Goal: Transaction & Acquisition: Purchase product/service

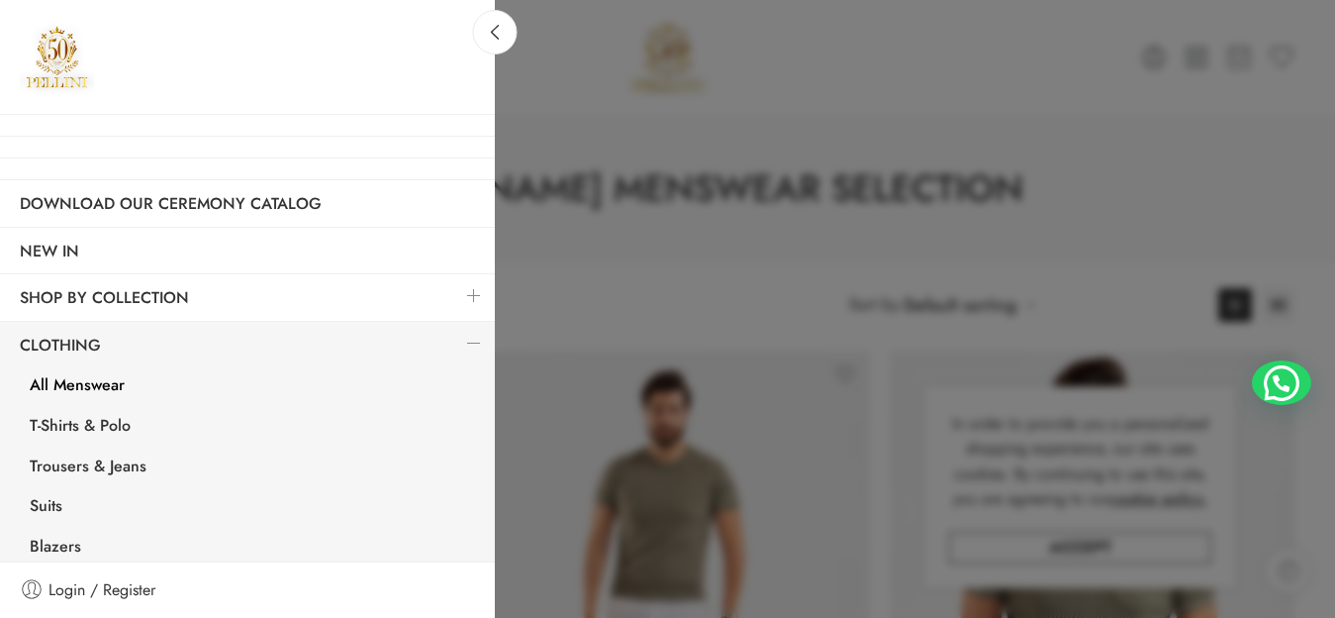
click at [510, 349] on div at bounding box center [667, 309] width 1335 height 618
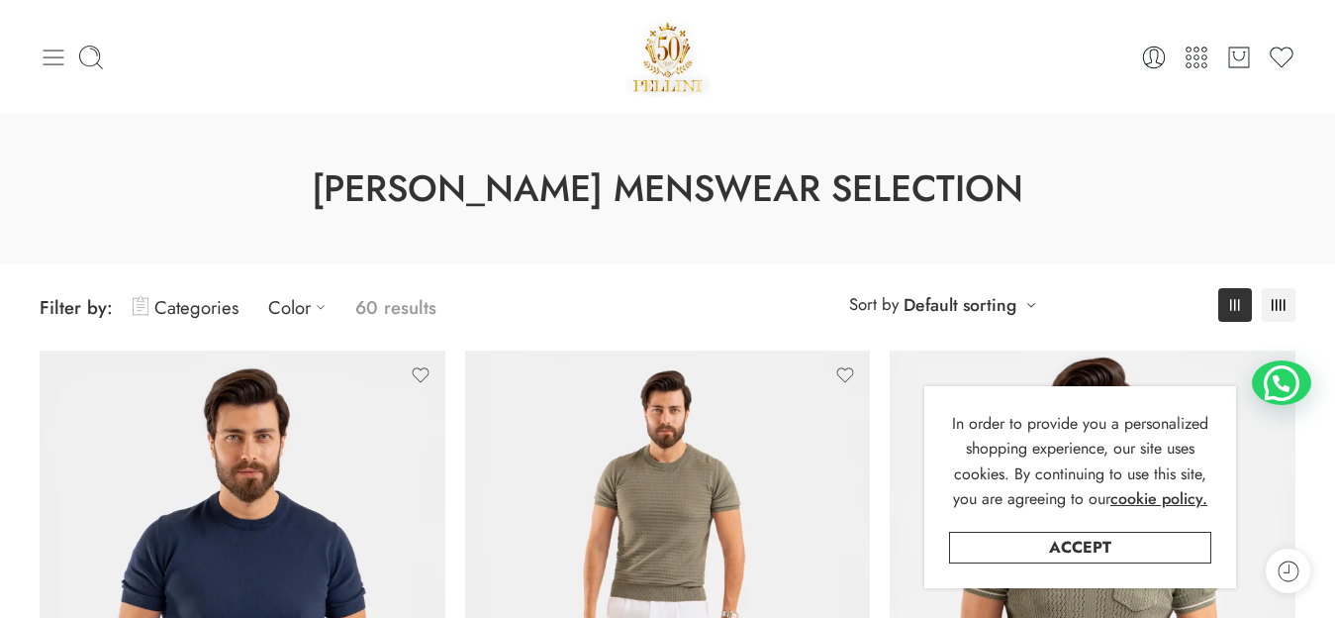
click at [56, 60] on icon at bounding box center [54, 58] width 28 height 28
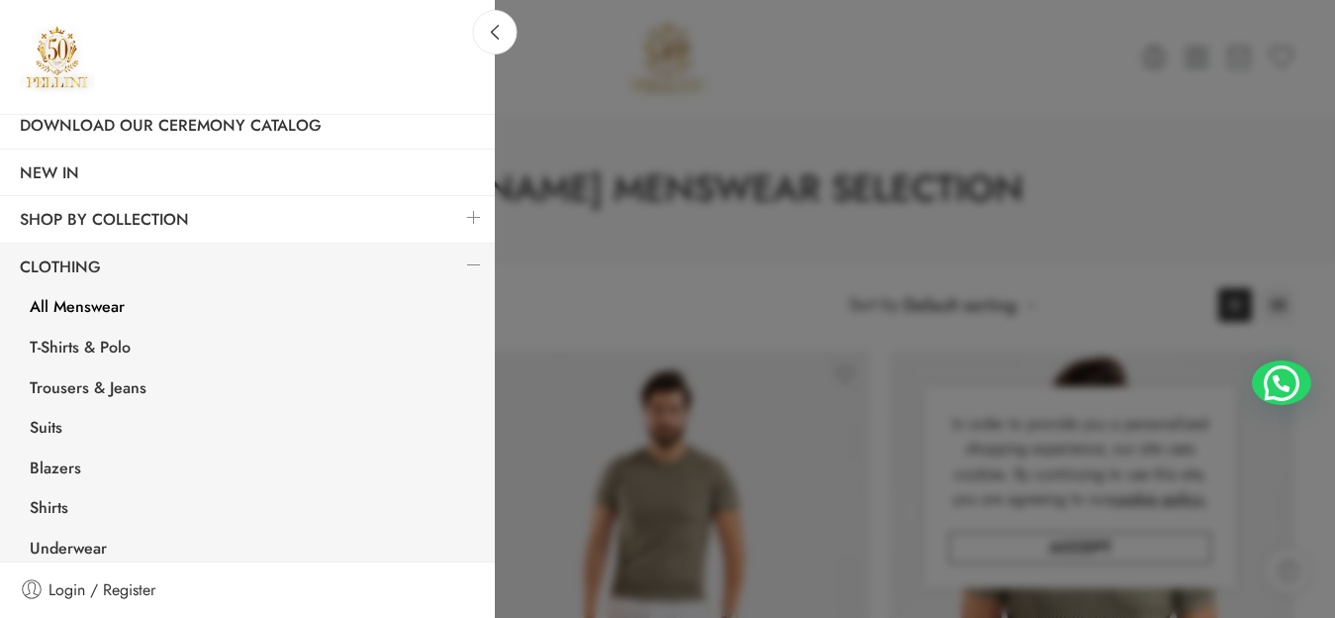
scroll to position [144, 0]
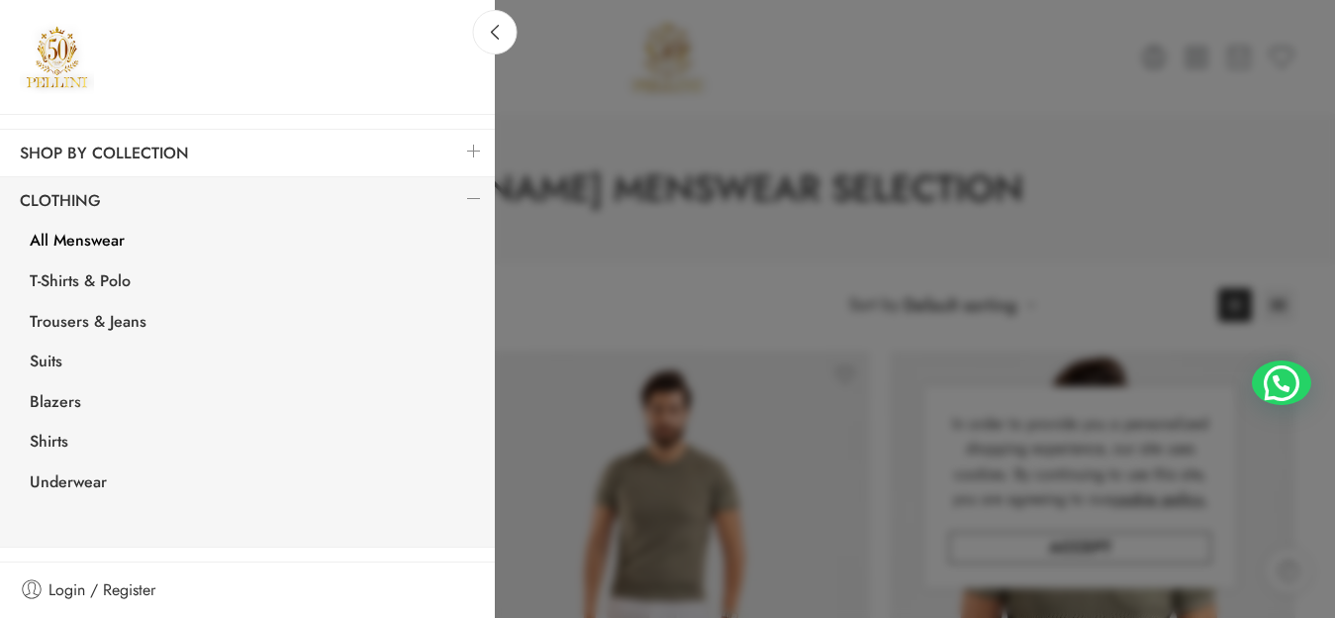
click at [453, 191] on link at bounding box center [474, 198] width 42 height 43
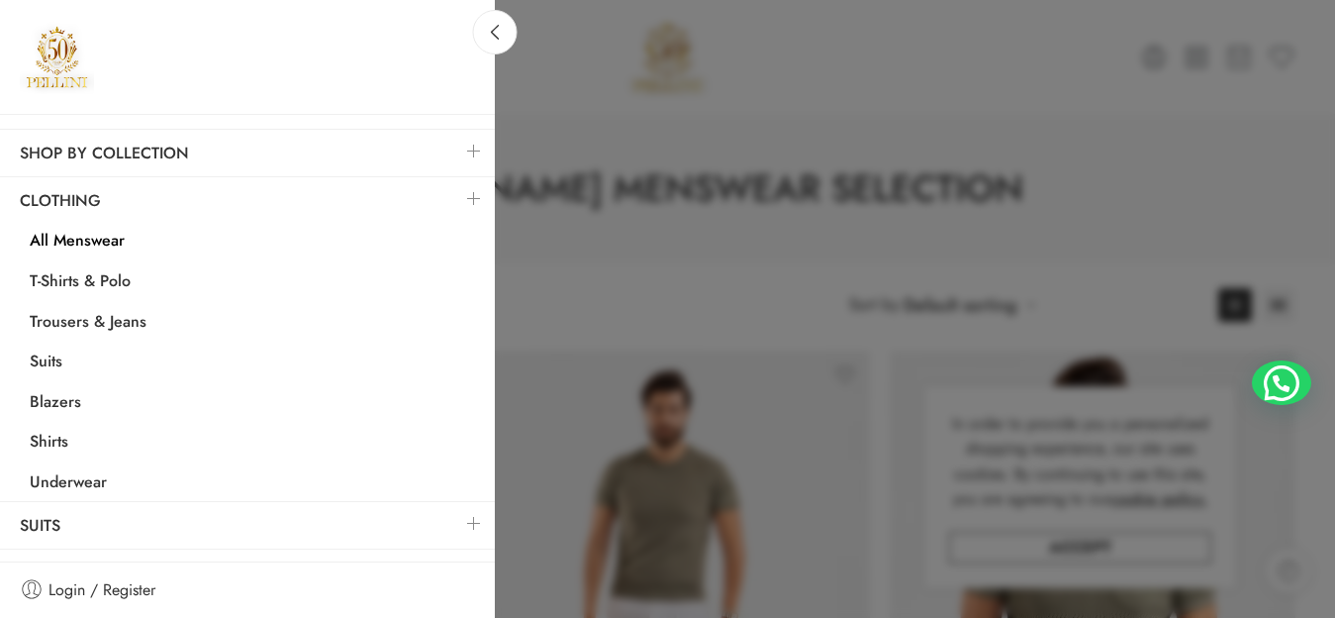
scroll to position [0, 0]
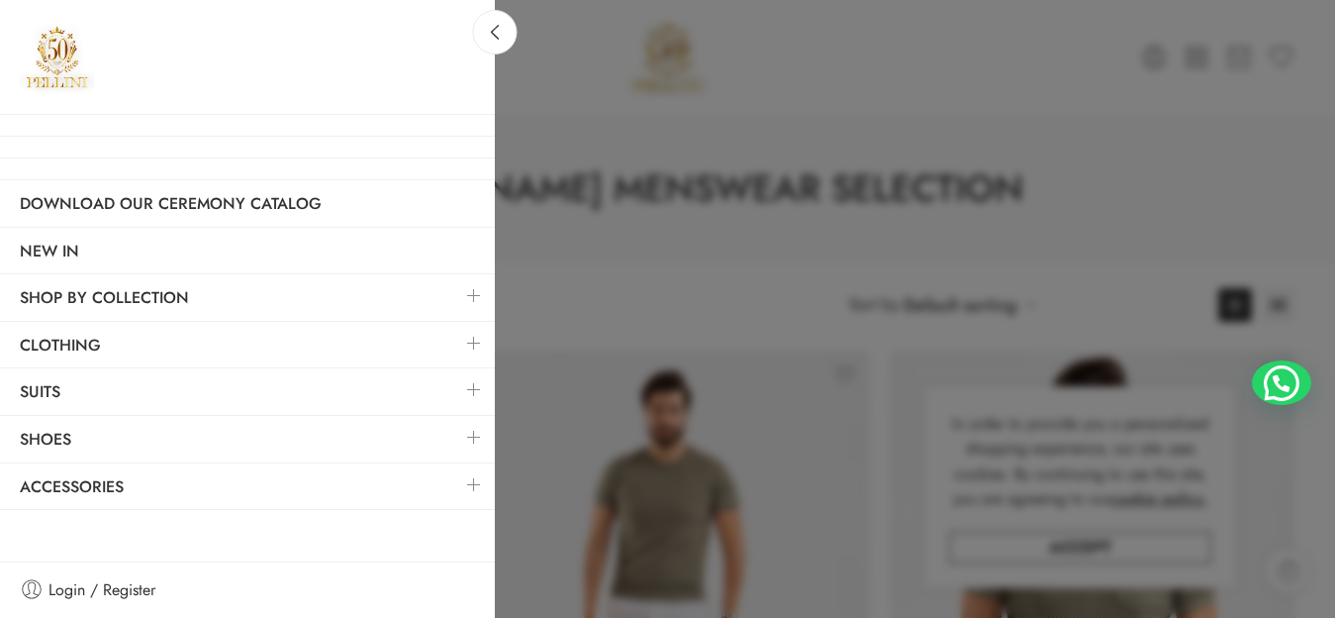
click at [476, 342] on link at bounding box center [474, 343] width 42 height 43
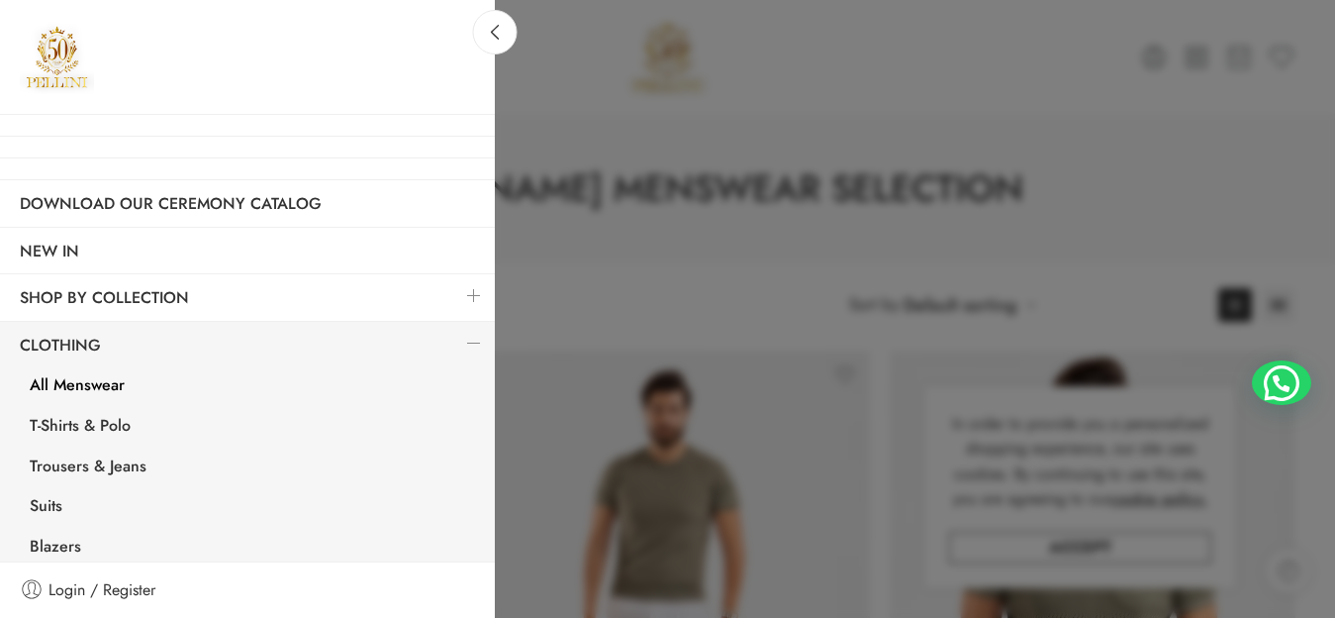
click at [453, 341] on link at bounding box center [474, 343] width 42 height 43
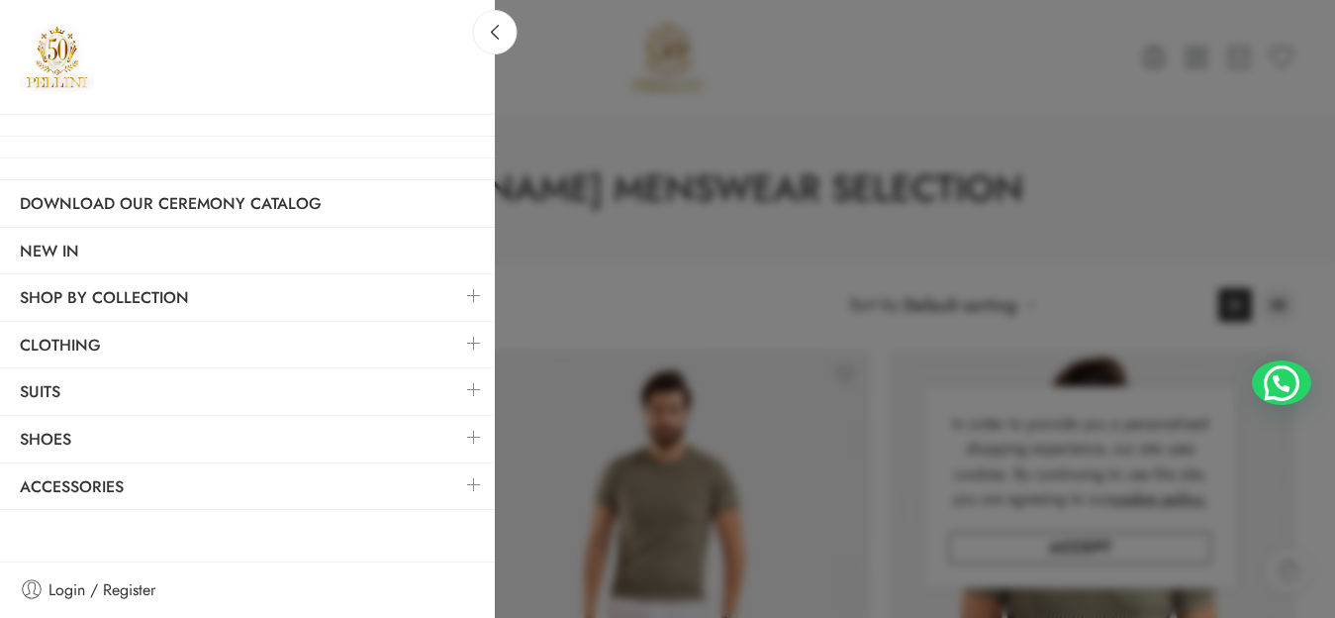
click at [472, 397] on link at bounding box center [474, 389] width 42 height 43
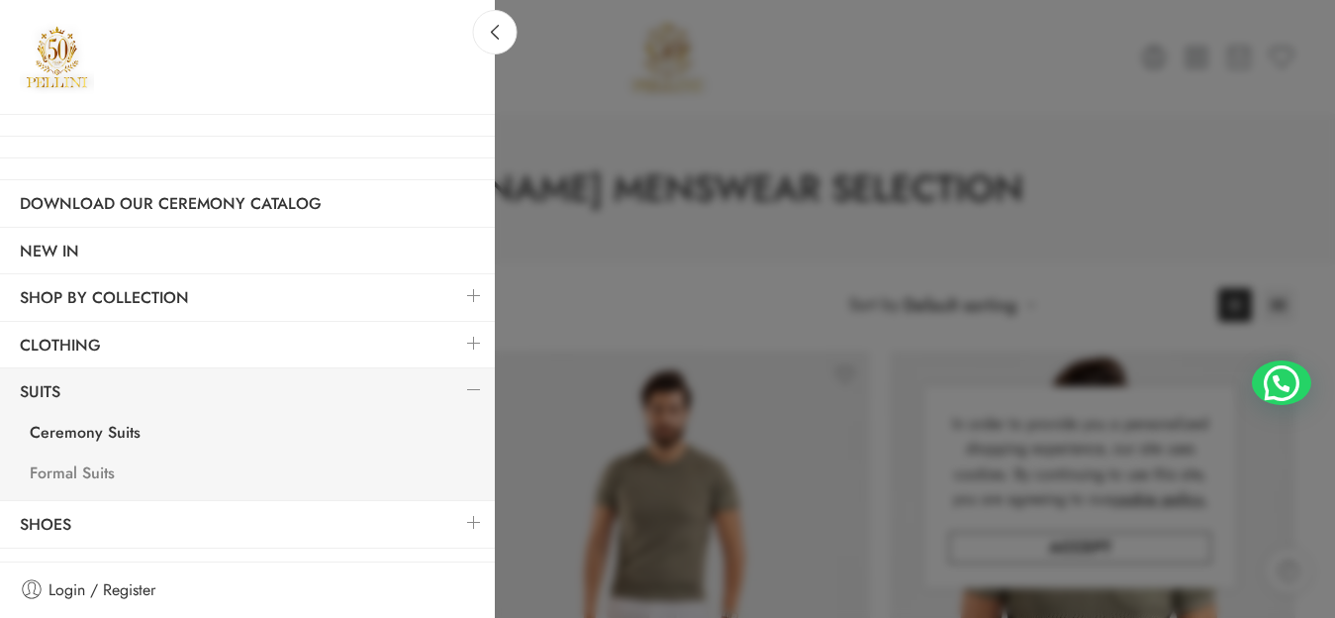
click at [95, 466] on link "Formal Suits" at bounding box center [252, 475] width 485 height 41
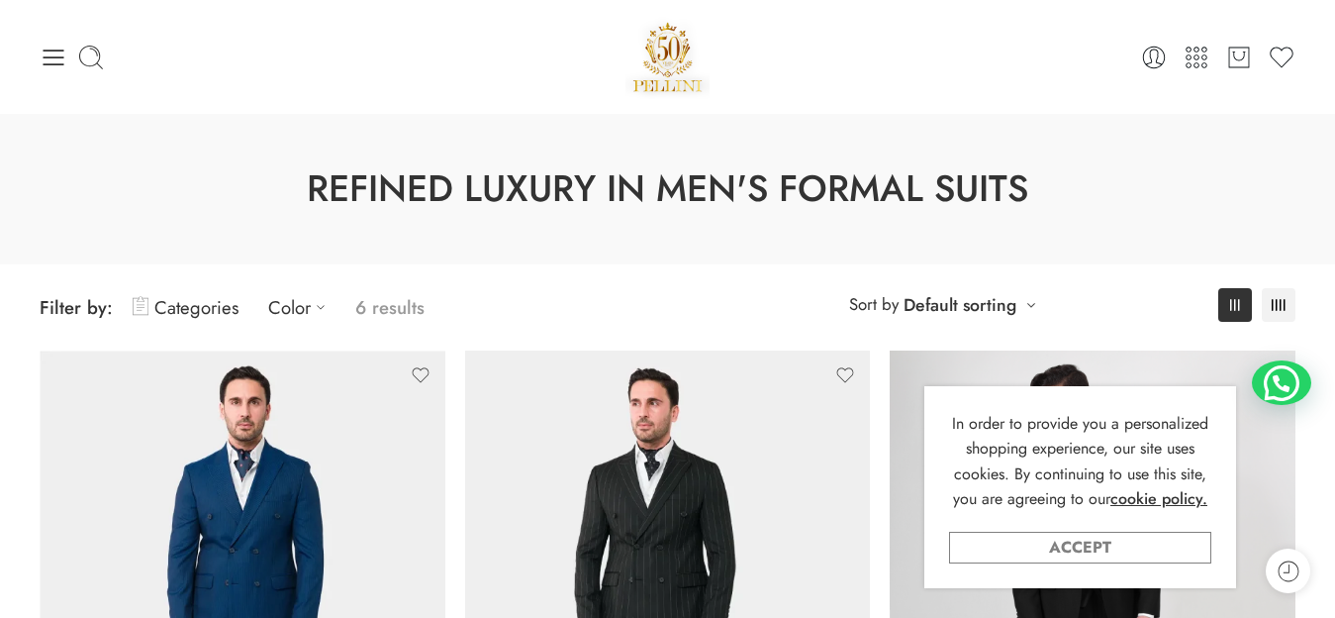
click at [1114, 558] on link "Accept" at bounding box center [1080, 547] width 262 height 32
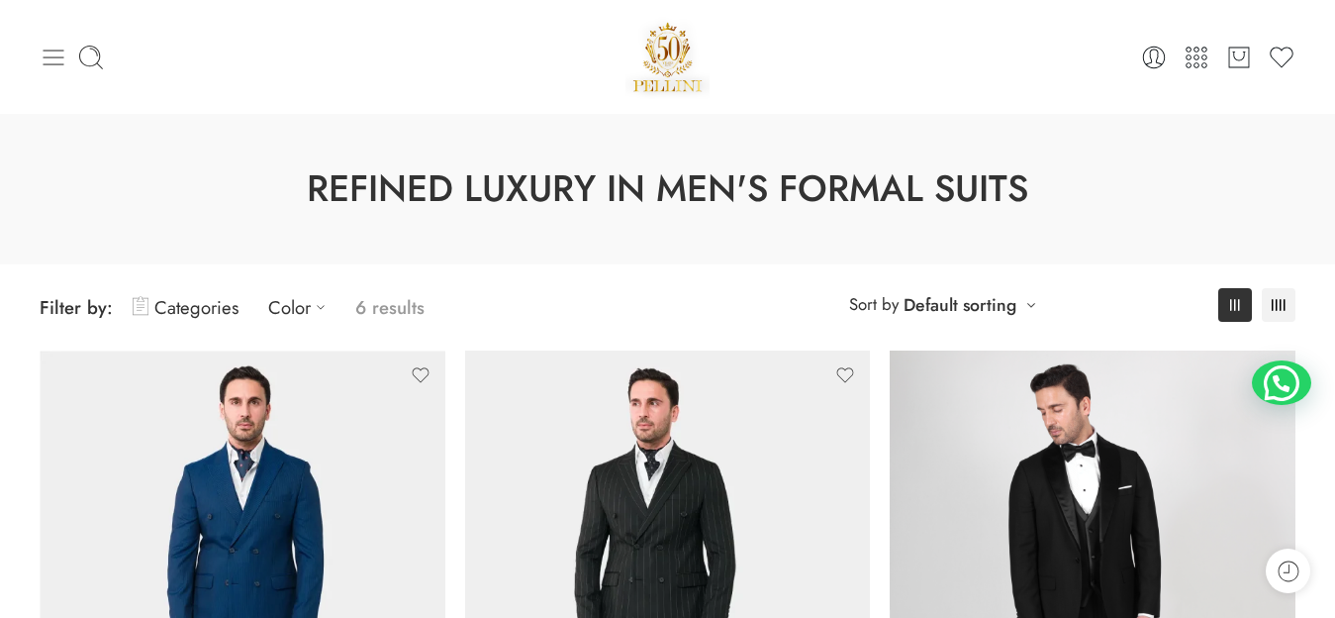
click at [43, 59] on icon at bounding box center [54, 58] width 28 height 28
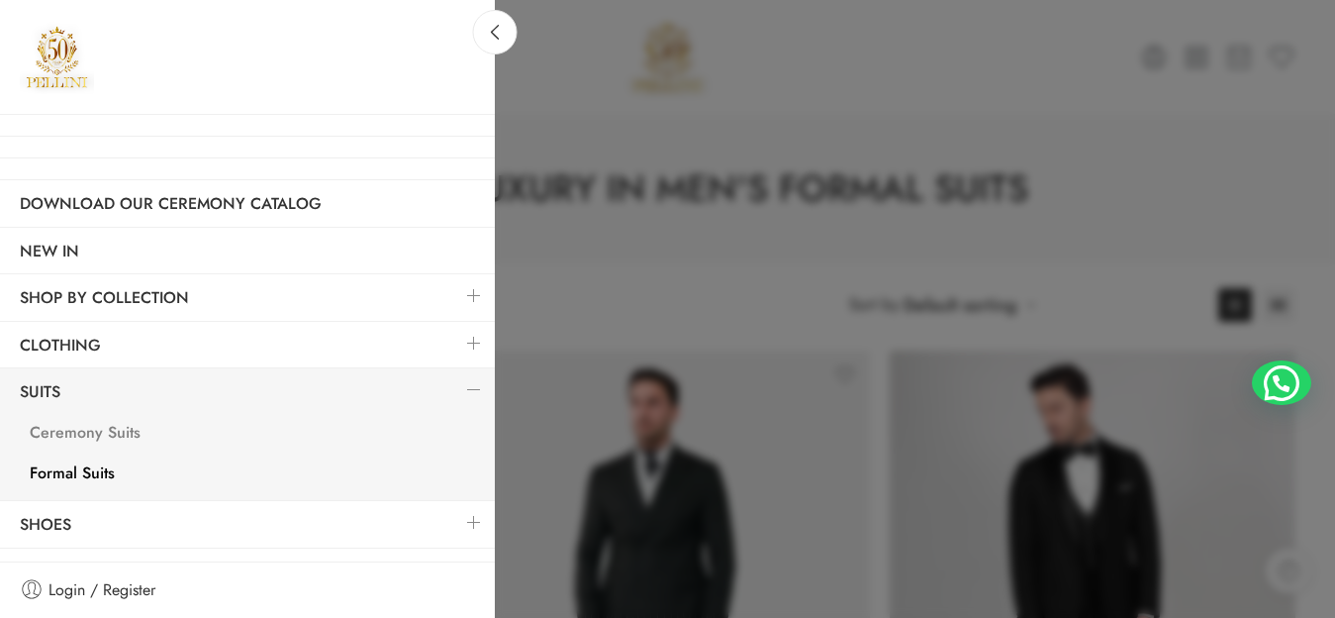
click at [127, 436] on link "Ceremony Suits" at bounding box center [252, 435] width 485 height 41
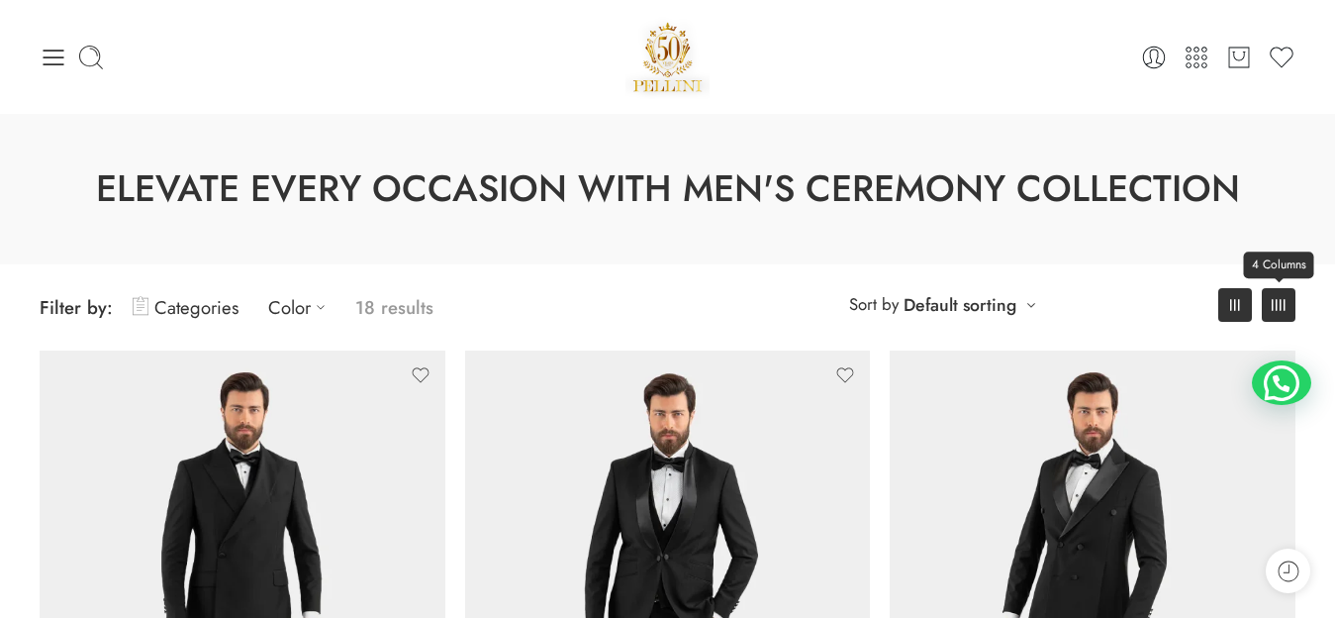
click at [1280, 297] on link "4 Columns" at bounding box center [1279, 305] width 34 height 34
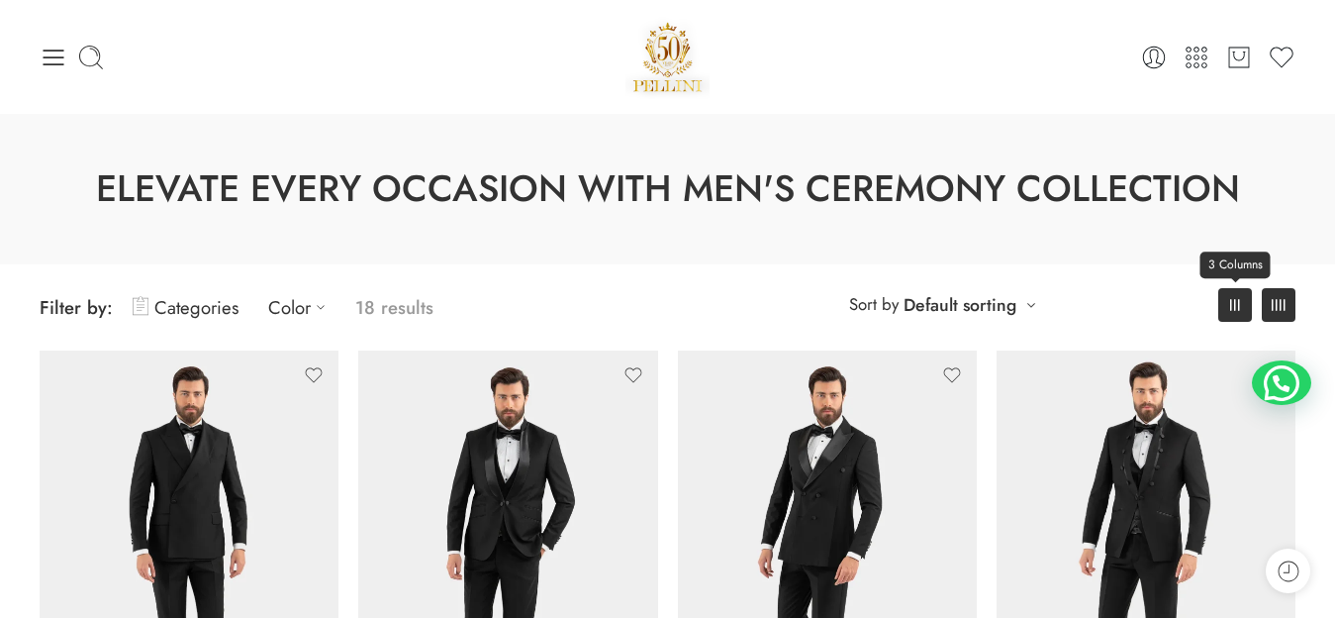
click at [1241, 306] on link "3 Columns" at bounding box center [1235, 305] width 34 height 34
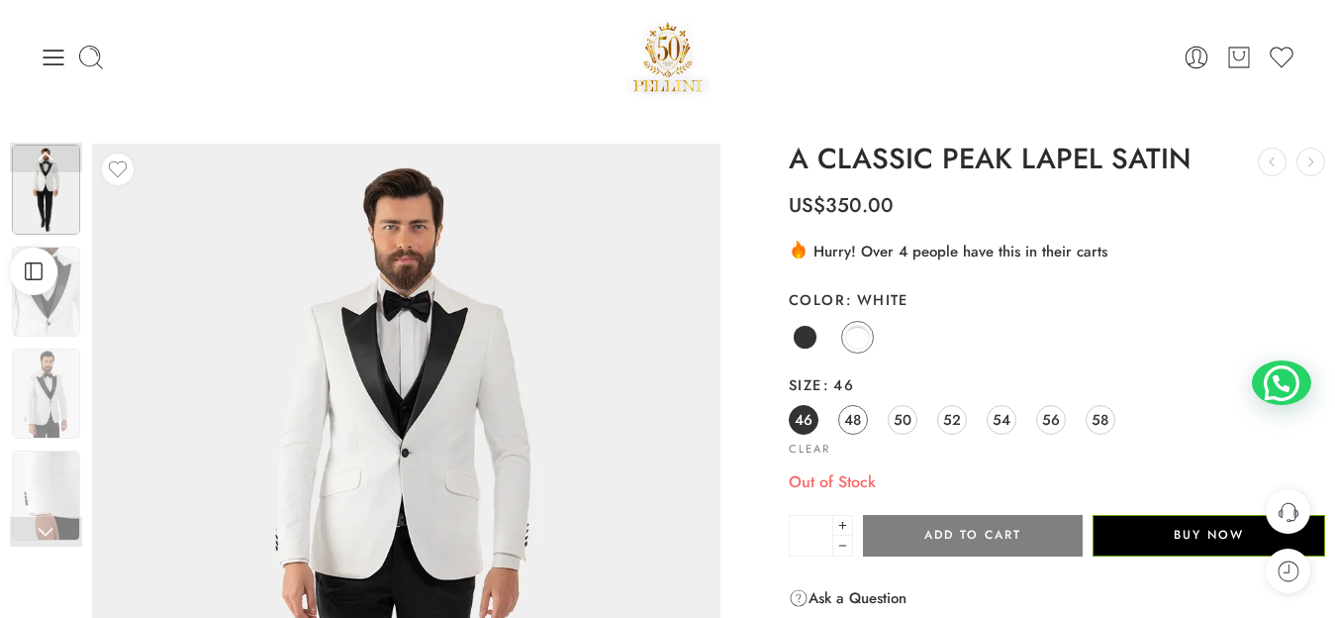
click at [848, 424] on span "48" at bounding box center [852, 419] width 17 height 27
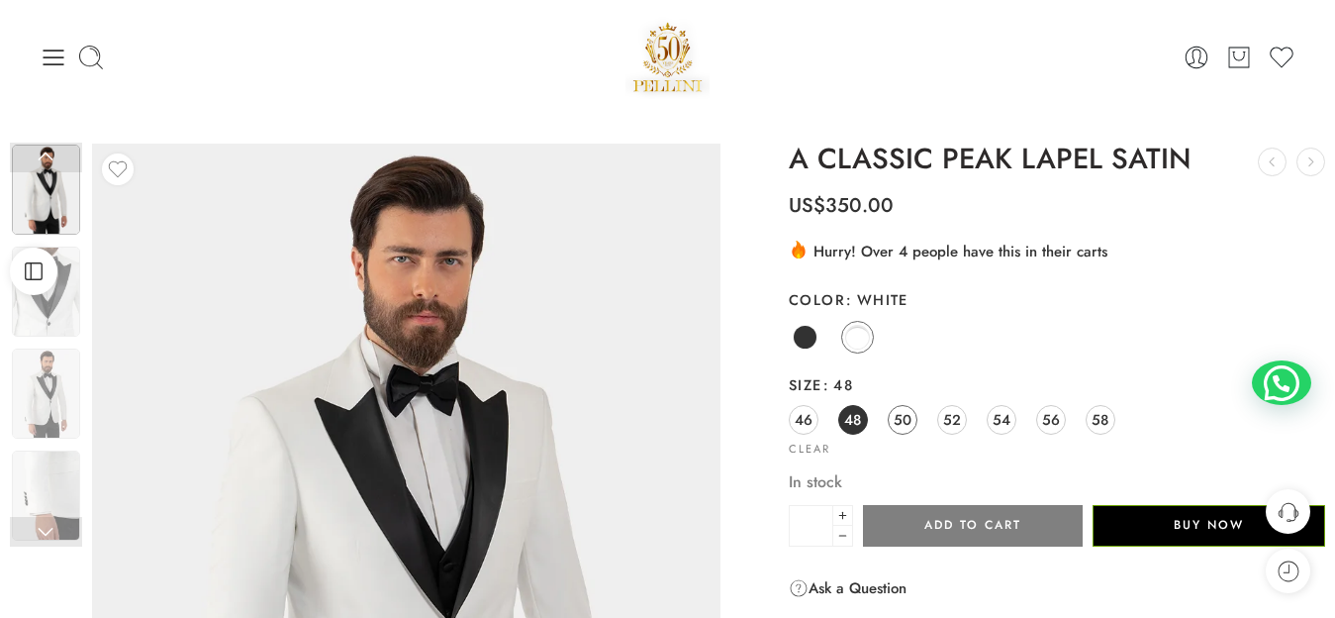
click at [906, 425] on span "50" at bounding box center [903, 419] width 18 height 27
click at [952, 421] on span "52" at bounding box center [952, 419] width 18 height 27
click at [990, 421] on link "54" at bounding box center [1002, 420] width 30 height 30
click at [1035, 420] on div "46 48 50 52 54 56 58" at bounding box center [1057, 421] width 536 height 36
click at [1064, 420] on link "56" at bounding box center [1051, 420] width 30 height 30
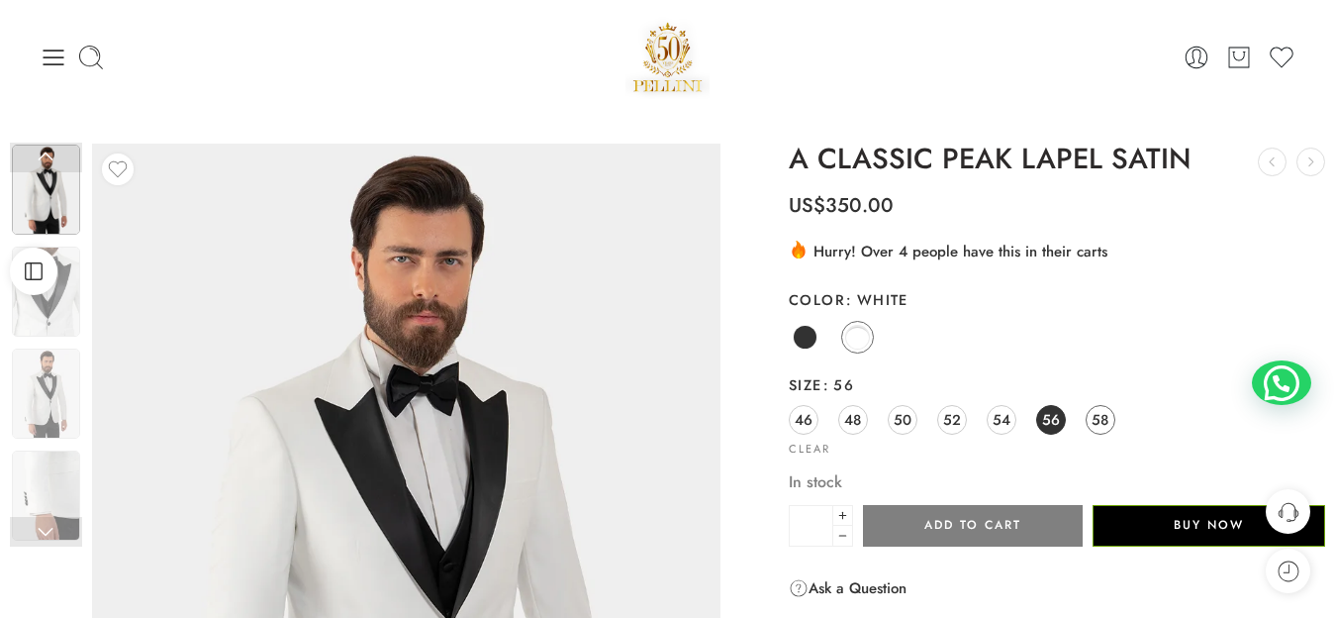
click at [1094, 419] on span "58" at bounding box center [1100, 419] width 17 height 27
click at [65, 339] on div at bounding box center [46, 450] width 72 height 614
click at [64, 315] on img at bounding box center [46, 291] width 68 height 90
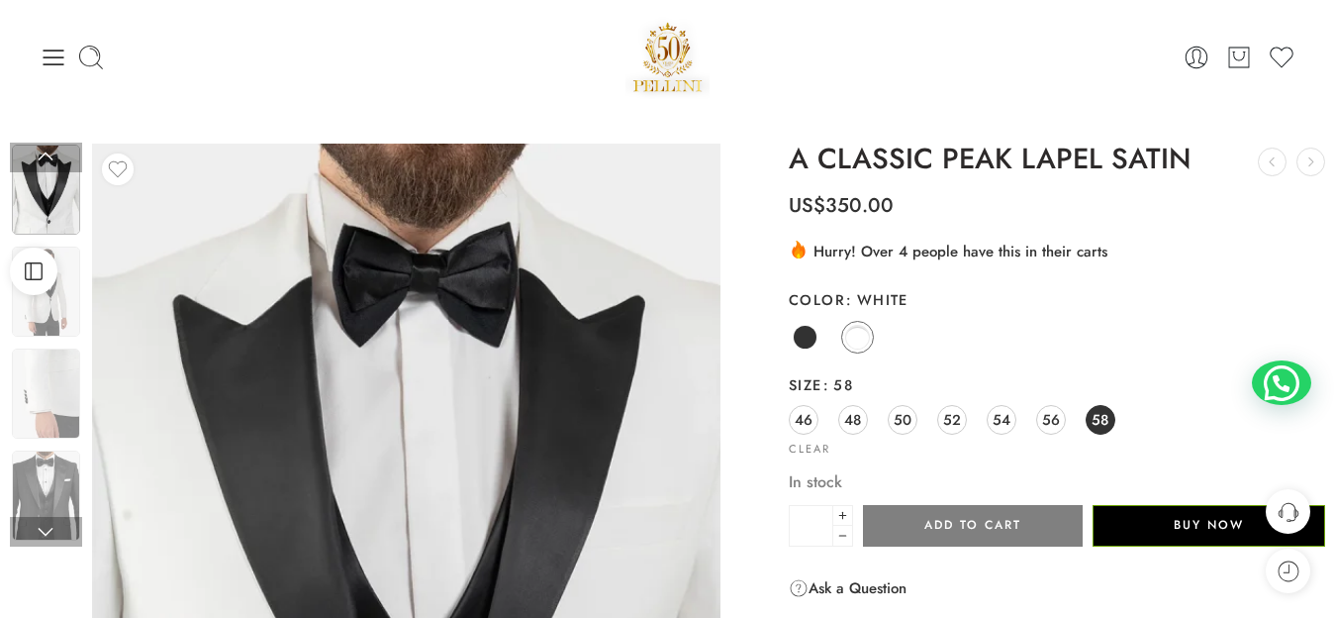
click at [40, 191] on img at bounding box center [46, 189] width 68 height 90
click at [51, 429] on img at bounding box center [46, 393] width 68 height 90
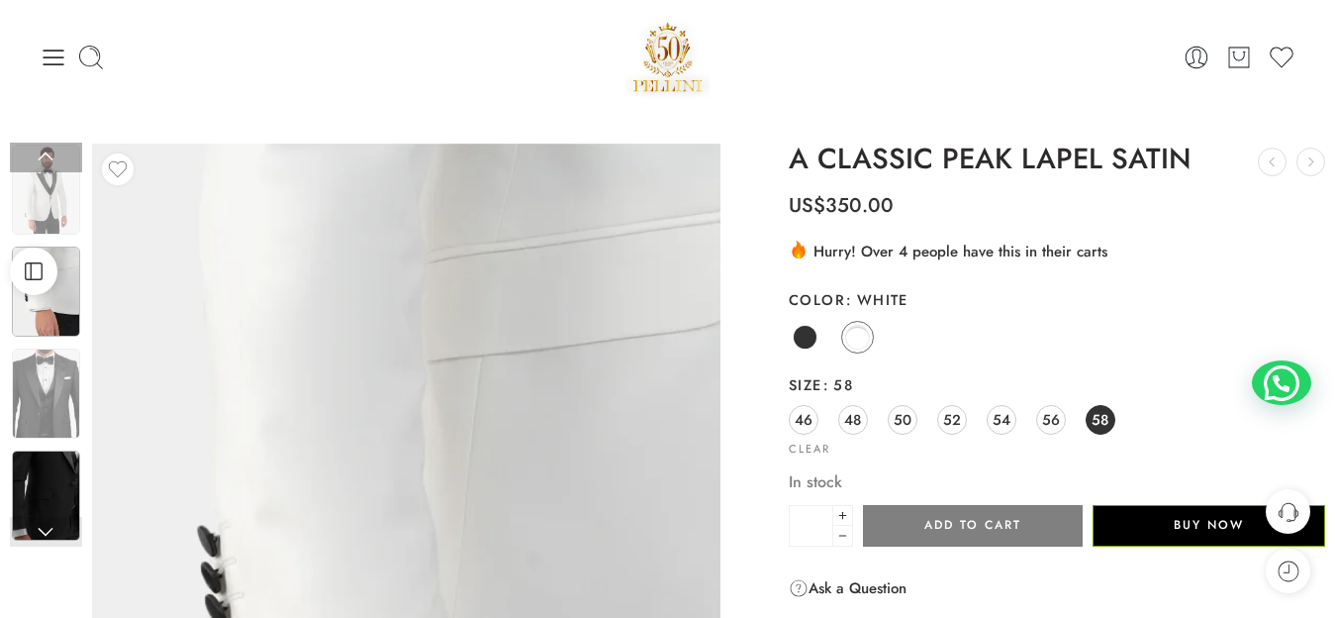
click at [38, 511] on img at bounding box center [46, 495] width 68 height 90
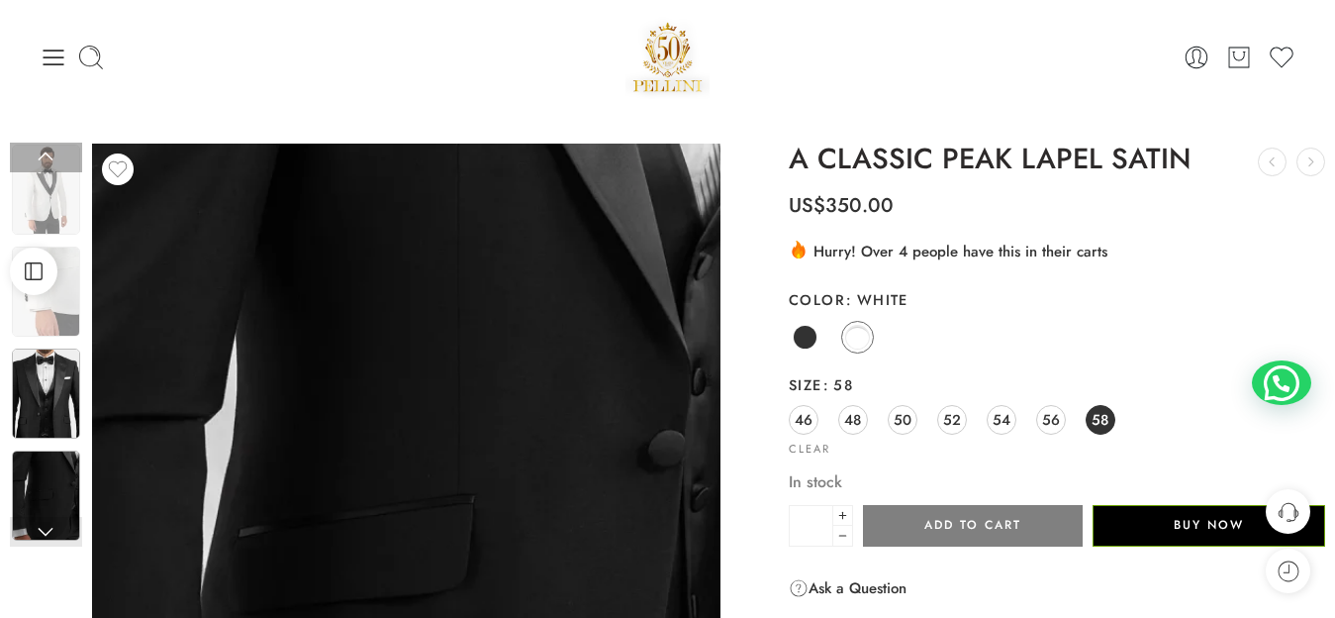
click at [46, 413] on img at bounding box center [46, 393] width 68 height 90
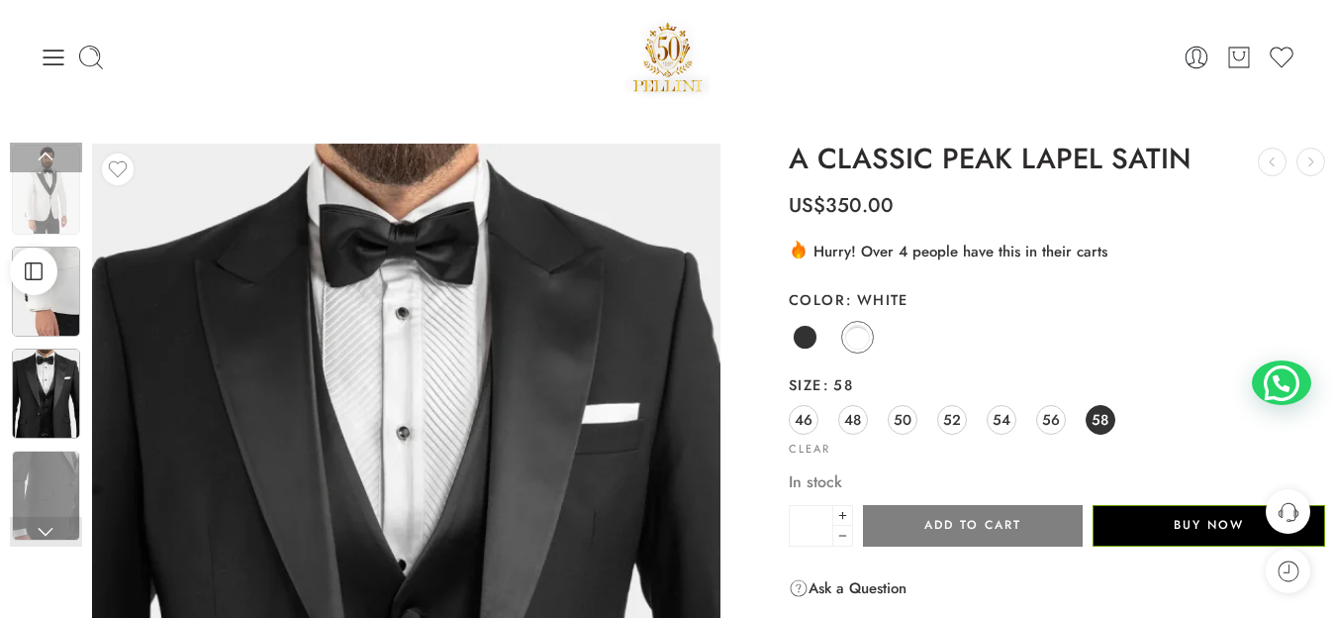
click at [55, 316] on img at bounding box center [46, 291] width 68 height 90
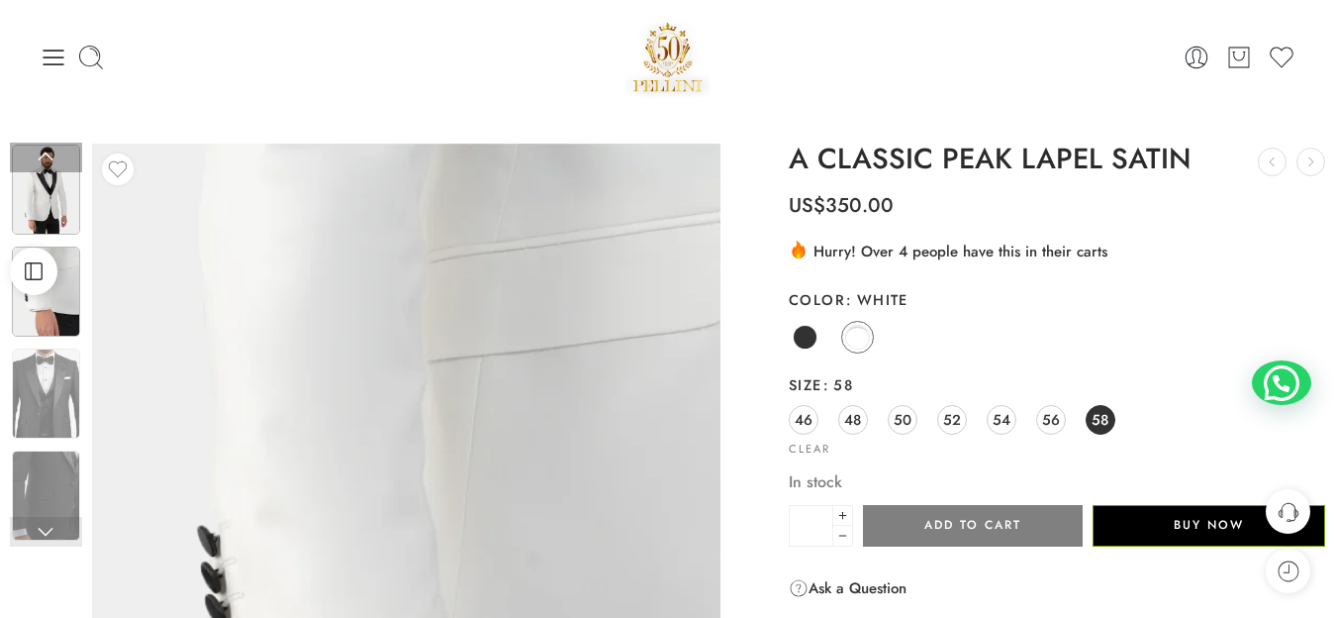
click at [72, 216] on img at bounding box center [46, 189] width 68 height 90
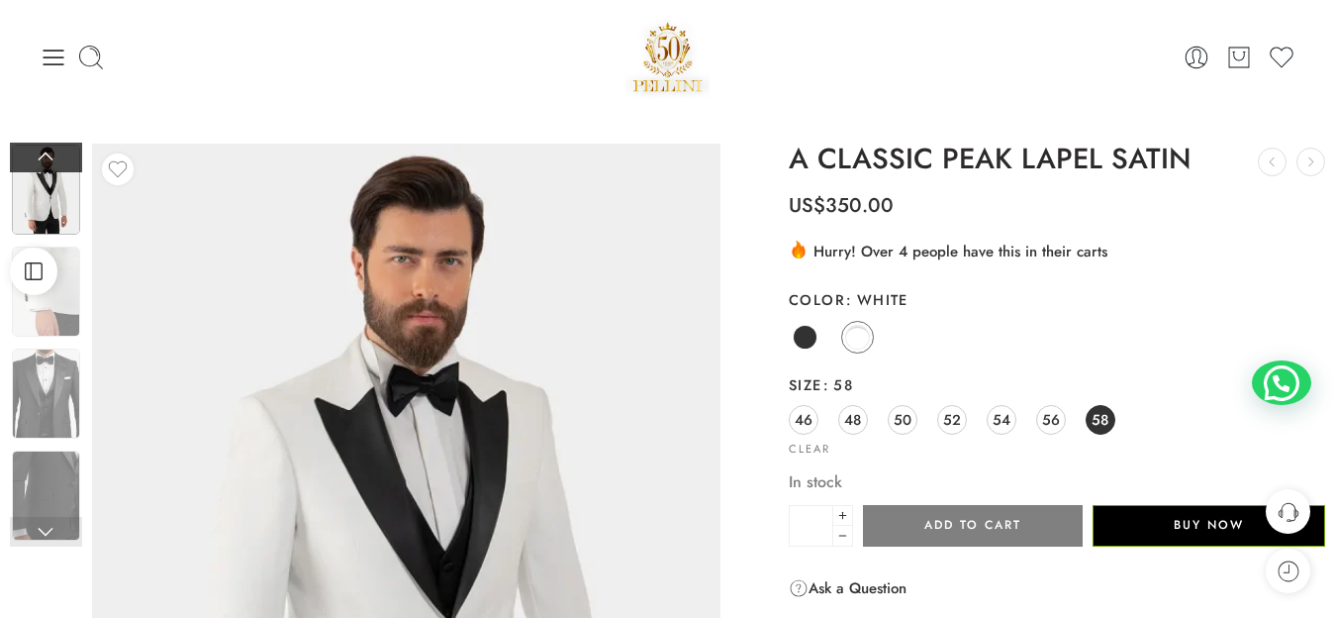
click at [36, 155] on link at bounding box center [46, 158] width 72 height 30
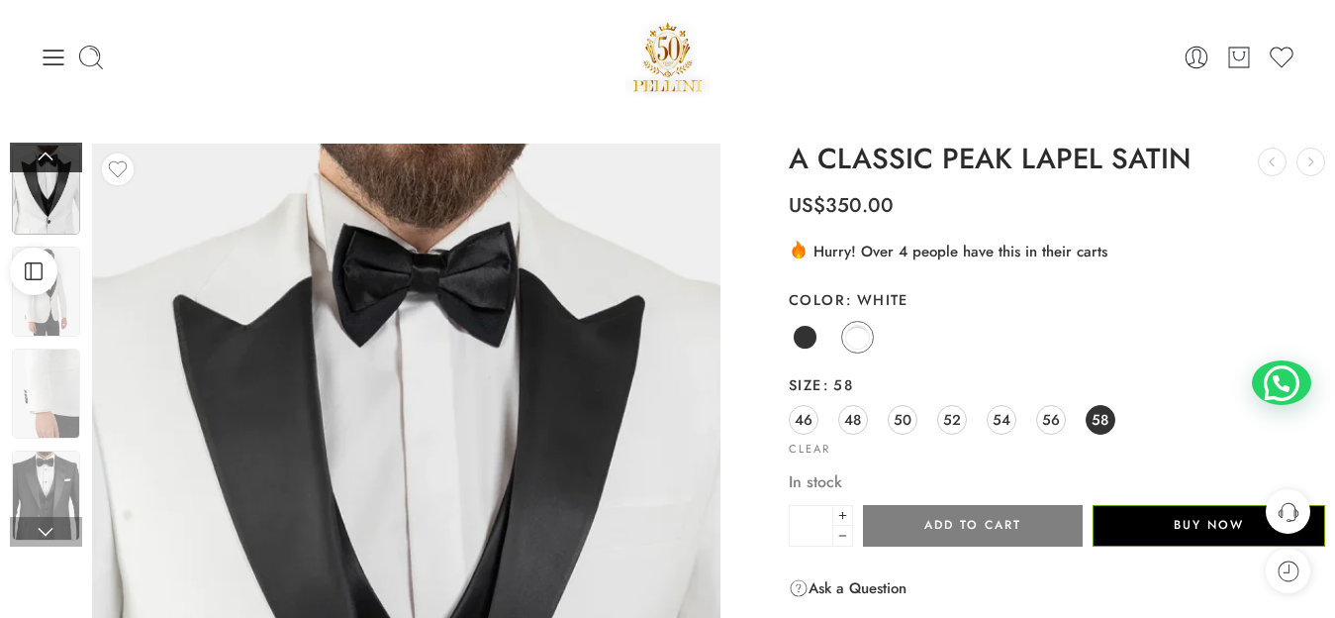
click at [36, 155] on link at bounding box center [46, 158] width 72 height 30
click at [37, 198] on img at bounding box center [46, 189] width 68 height 90
